Goal: Find specific page/section: Find specific page/section

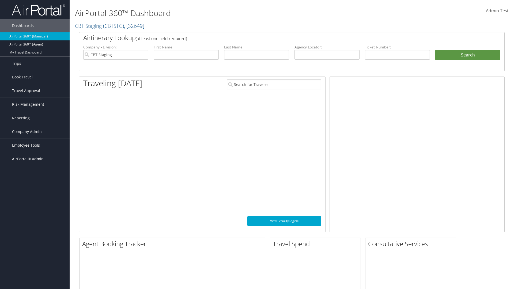
click at [35, 159] on span "AirPortal® Admin" at bounding box center [28, 158] width 32 height 13
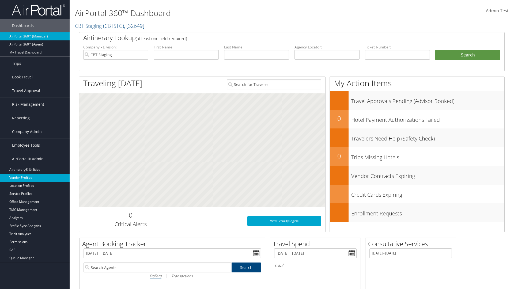
click at [35, 178] on link "Vendor Profiles" at bounding box center [35, 178] width 70 height 8
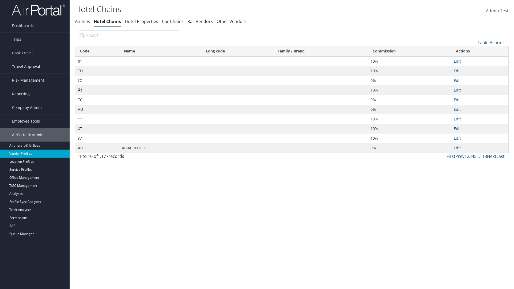
click at [409, 51] on th "Commission" at bounding box center [409, 51] width 83 height 10
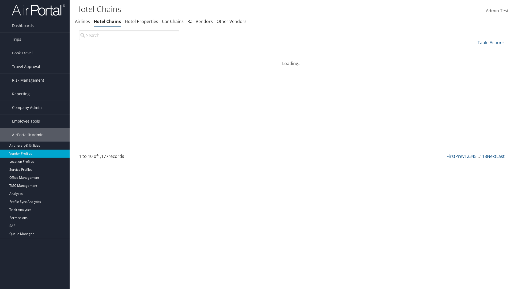
click at [409, 51] on th "Commission" at bounding box center [409, 51] width 83 height 10
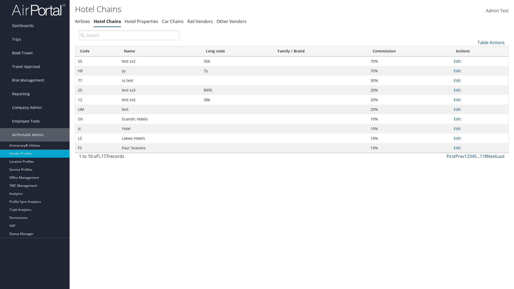
click at [160, 51] on th "Name" at bounding box center [160, 51] width 82 height 10
click at [491, 42] on link "Table Actions" at bounding box center [490, 43] width 27 height 6
click at [473, 78] on link "Page Length" at bounding box center [473, 78] width 70 height 9
